Goal: Information Seeking & Learning: Learn about a topic

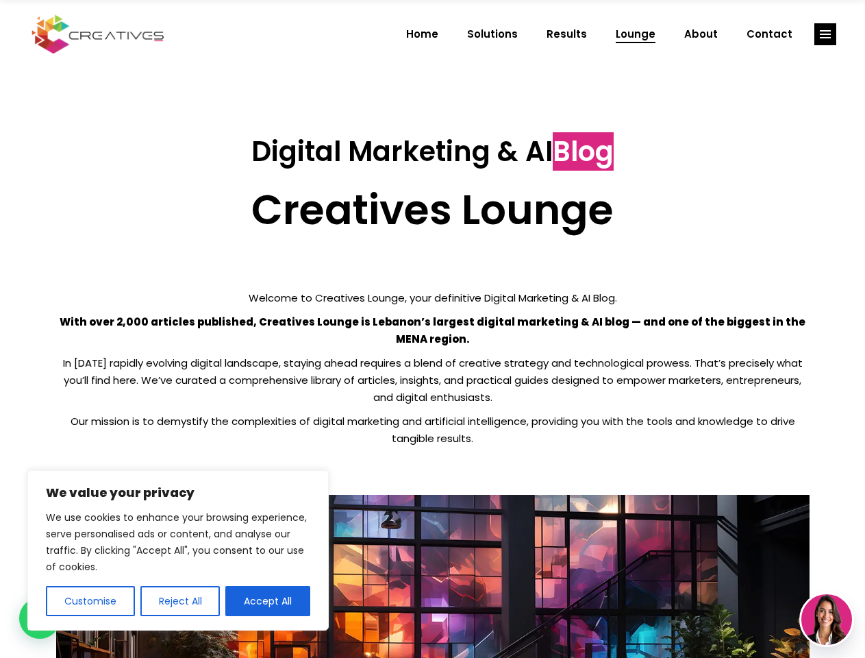
click at [432, 329] on p "With over 2,000 articles published, Creatives Lounge is Lebanon’s largest digit…" at bounding box center [433, 330] width 754 height 34
click at [90, 601] on button "Customise" at bounding box center [90, 601] width 89 height 30
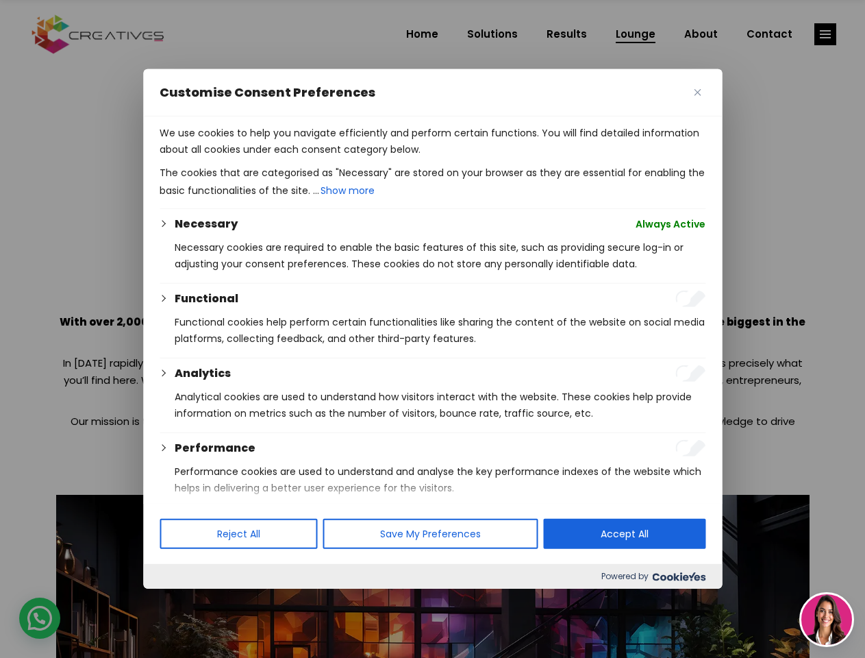
click at [180, 601] on div at bounding box center [432, 329] width 865 height 658
click at [268, 158] on p "We use cookies to help you navigate efficiently and perform certain functions. …" at bounding box center [433, 141] width 546 height 33
click at [826, 34] on div at bounding box center [432, 329] width 865 height 658
click at [827, 619] on img at bounding box center [827, 619] width 51 height 51
